Goal: Use online tool/utility: Utilize a website feature to perform a specific function

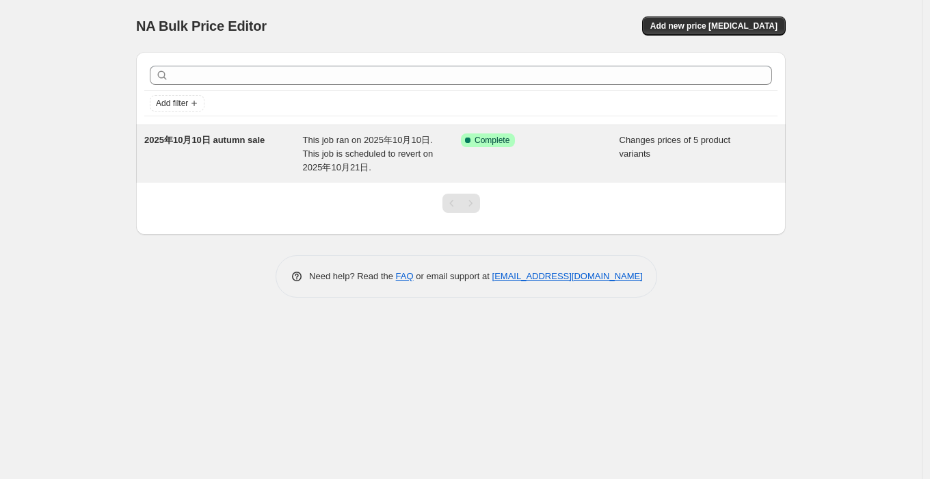
click at [571, 156] on div "Success Complete Complete" at bounding box center [540, 153] width 159 height 41
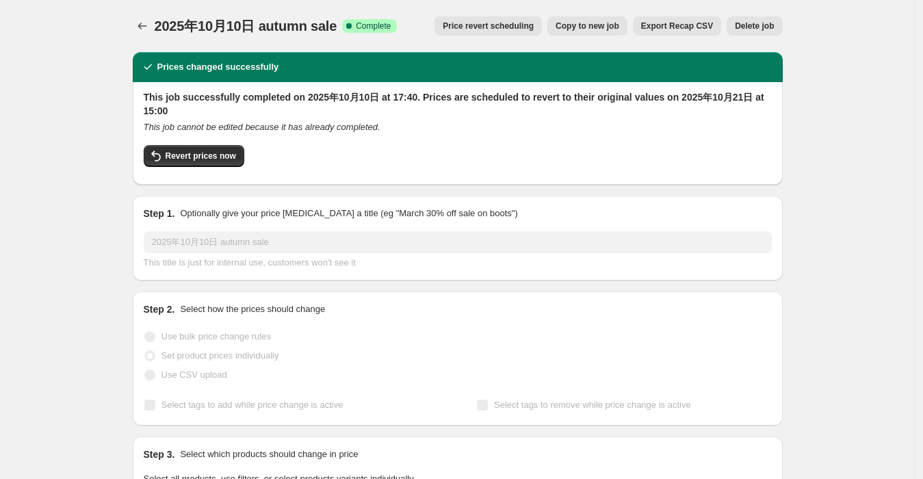
click at [578, 25] on span "Copy to new job" at bounding box center [588, 26] width 64 height 11
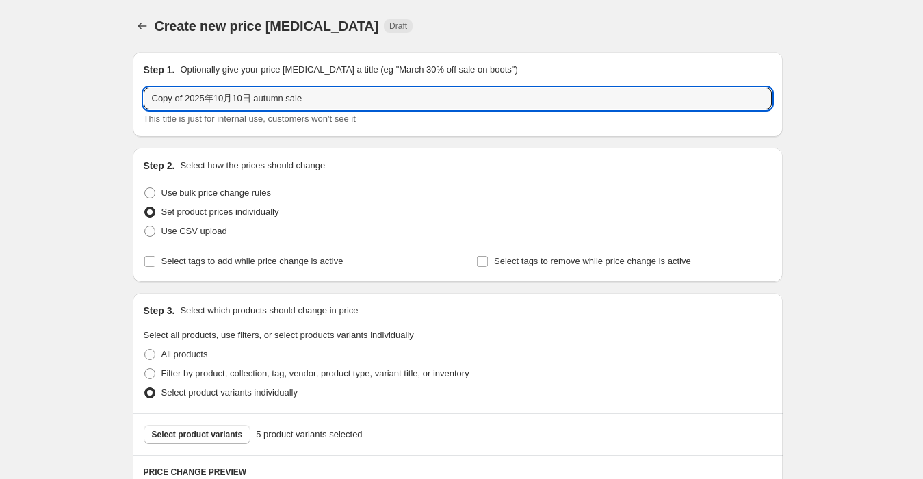
drag, startPoint x: 261, startPoint y: 101, endPoint x: 134, endPoint y: 101, distance: 127.3
click at [220, 106] on input "autumn sale" at bounding box center [458, 99] width 628 height 22
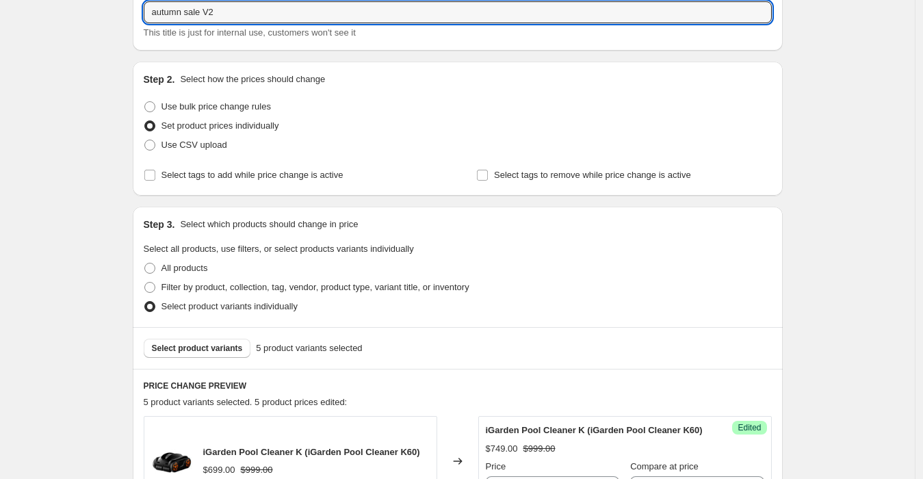
scroll to position [304, 0]
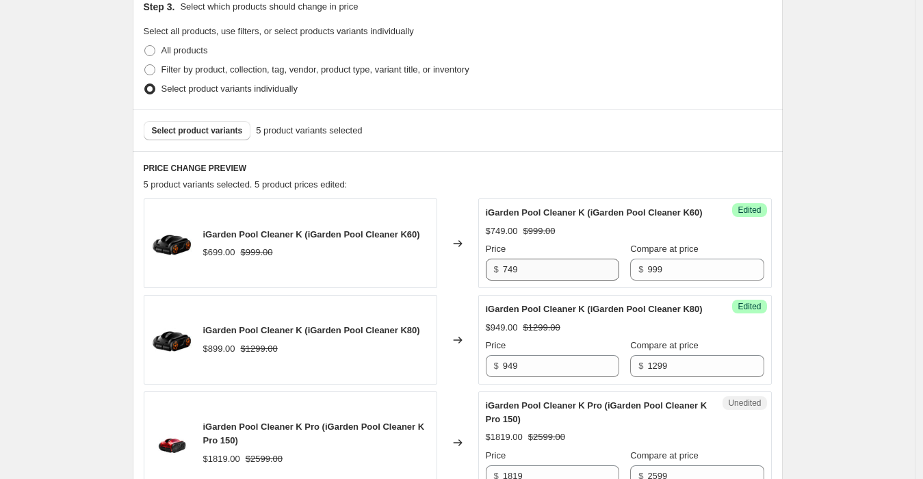
type input "autumn sale V2"
click at [541, 265] on input "749" at bounding box center [561, 270] width 116 height 22
drag, startPoint x: 538, startPoint y: 270, endPoint x: 506, endPoint y: 275, distance: 33.3
click at [506, 275] on div "$ 749" at bounding box center [552, 270] width 133 height 22
type input "699"
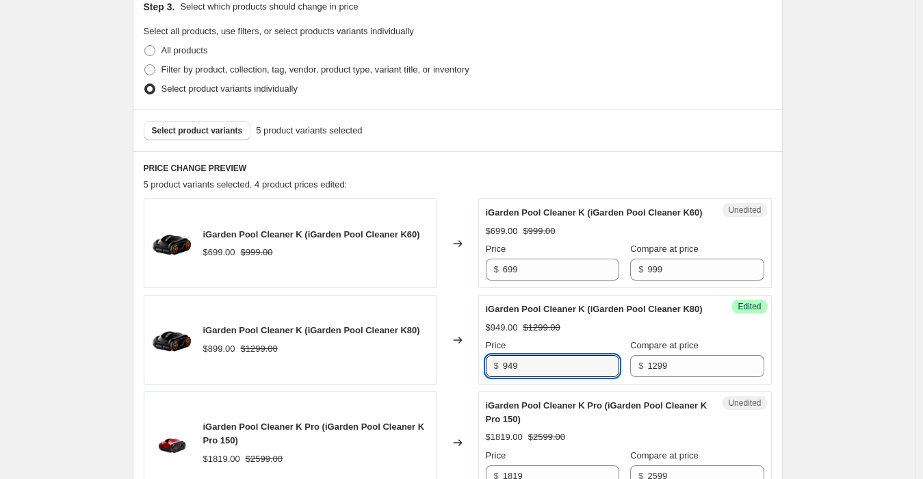
drag, startPoint x: 536, startPoint y: 362, endPoint x: 495, endPoint y: 371, distance: 42.2
click at [495, 371] on div "$ 949" at bounding box center [552, 366] width 133 height 22
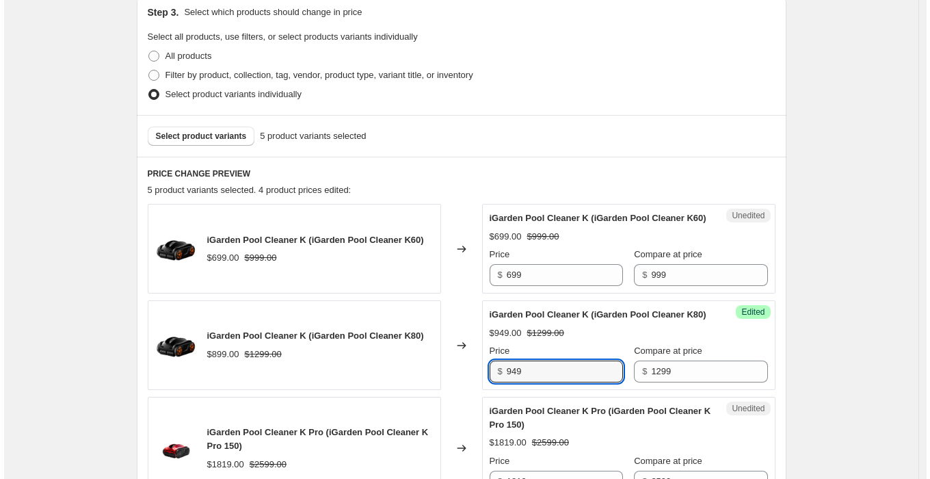
scroll to position [0, 0]
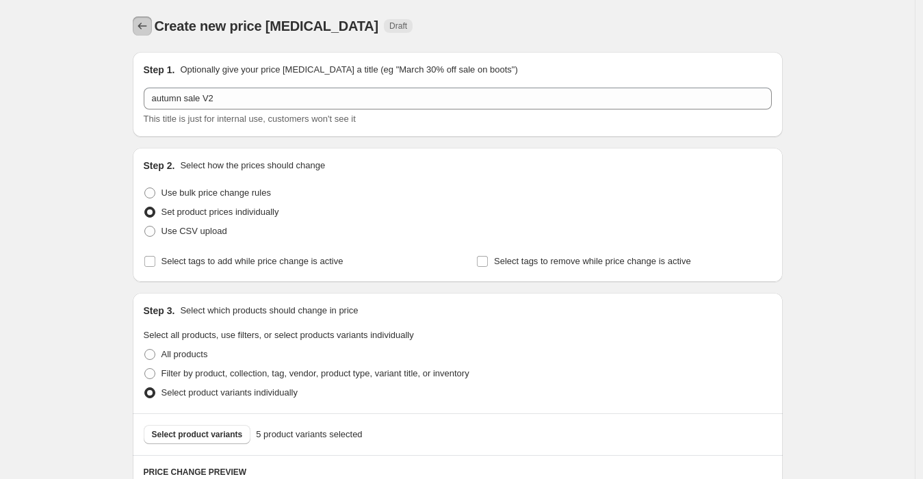
click at [147, 29] on icon "Price change jobs" at bounding box center [142, 26] width 14 height 14
